Goal: Find specific page/section: Find specific page/section

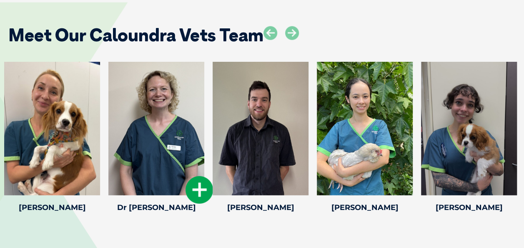
scroll to position [1043, 0]
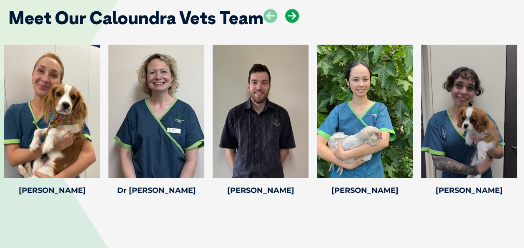
click at [297, 14] on icon at bounding box center [292, 16] width 14 height 14
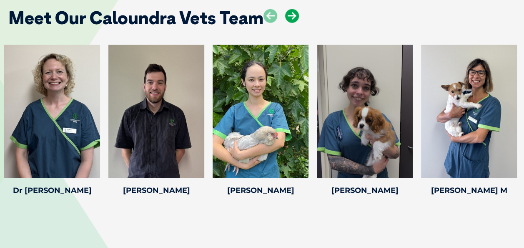
click at [297, 14] on icon at bounding box center [292, 16] width 14 height 14
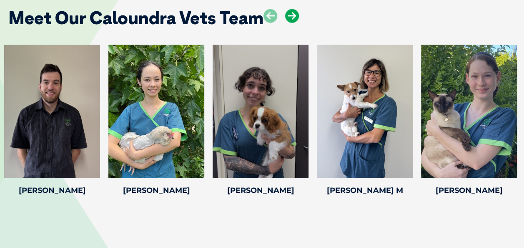
click at [297, 14] on icon at bounding box center [292, 16] width 14 height 14
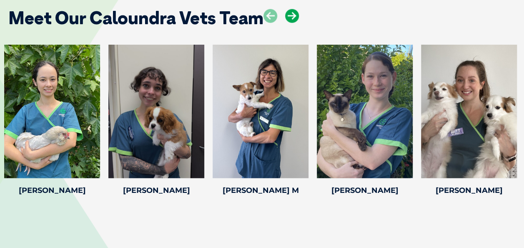
click at [297, 14] on icon at bounding box center [292, 16] width 14 height 14
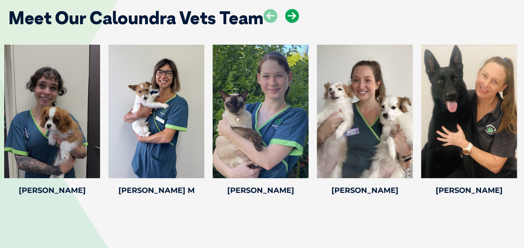
click at [297, 14] on icon at bounding box center [292, 16] width 14 height 14
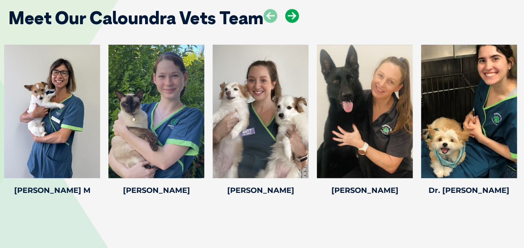
click at [297, 14] on icon at bounding box center [292, 16] width 14 height 14
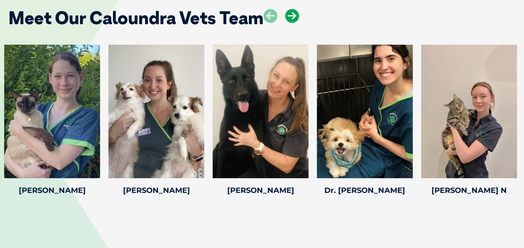
click at [297, 14] on icon at bounding box center [292, 16] width 14 height 14
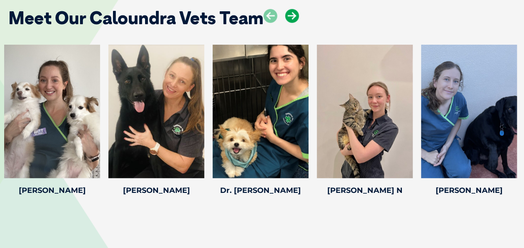
click at [297, 14] on icon at bounding box center [292, 16] width 14 height 14
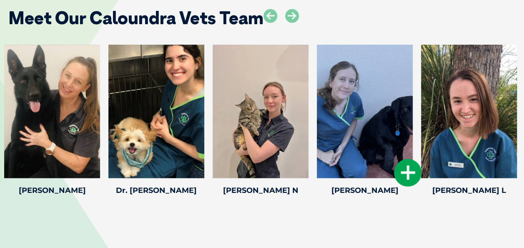
click at [348, 92] on div at bounding box center [365, 112] width 96 height 134
click at [405, 172] on icon at bounding box center [408, 173] width 28 height 28
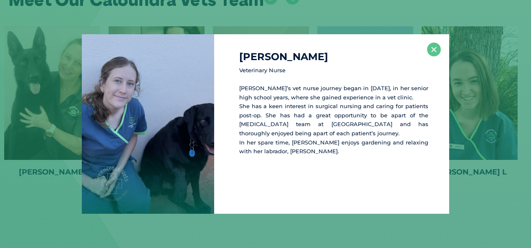
scroll to position [1062, 0]
click at [429, 47] on button "×" at bounding box center [434, 50] width 14 height 14
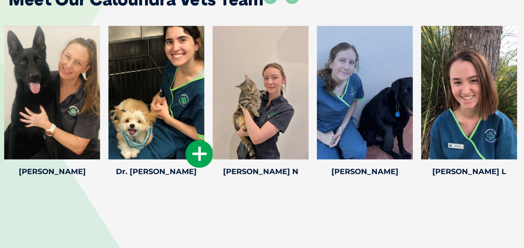
click at [199, 152] on icon at bounding box center [200, 154] width 28 height 28
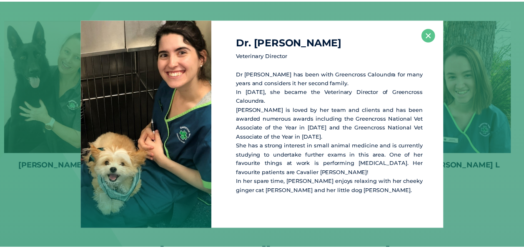
scroll to position [1069, 0]
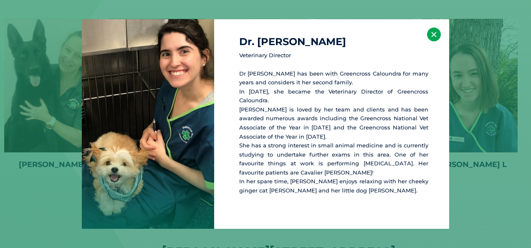
click at [434, 34] on button "×" at bounding box center [434, 35] width 14 height 14
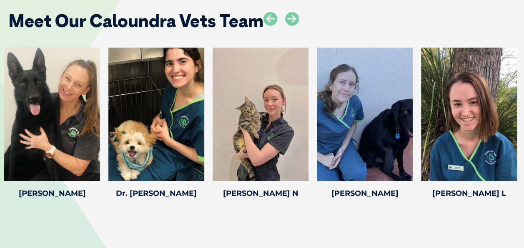
scroll to position [1027, 0]
